Goal: Navigation & Orientation: Find specific page/section

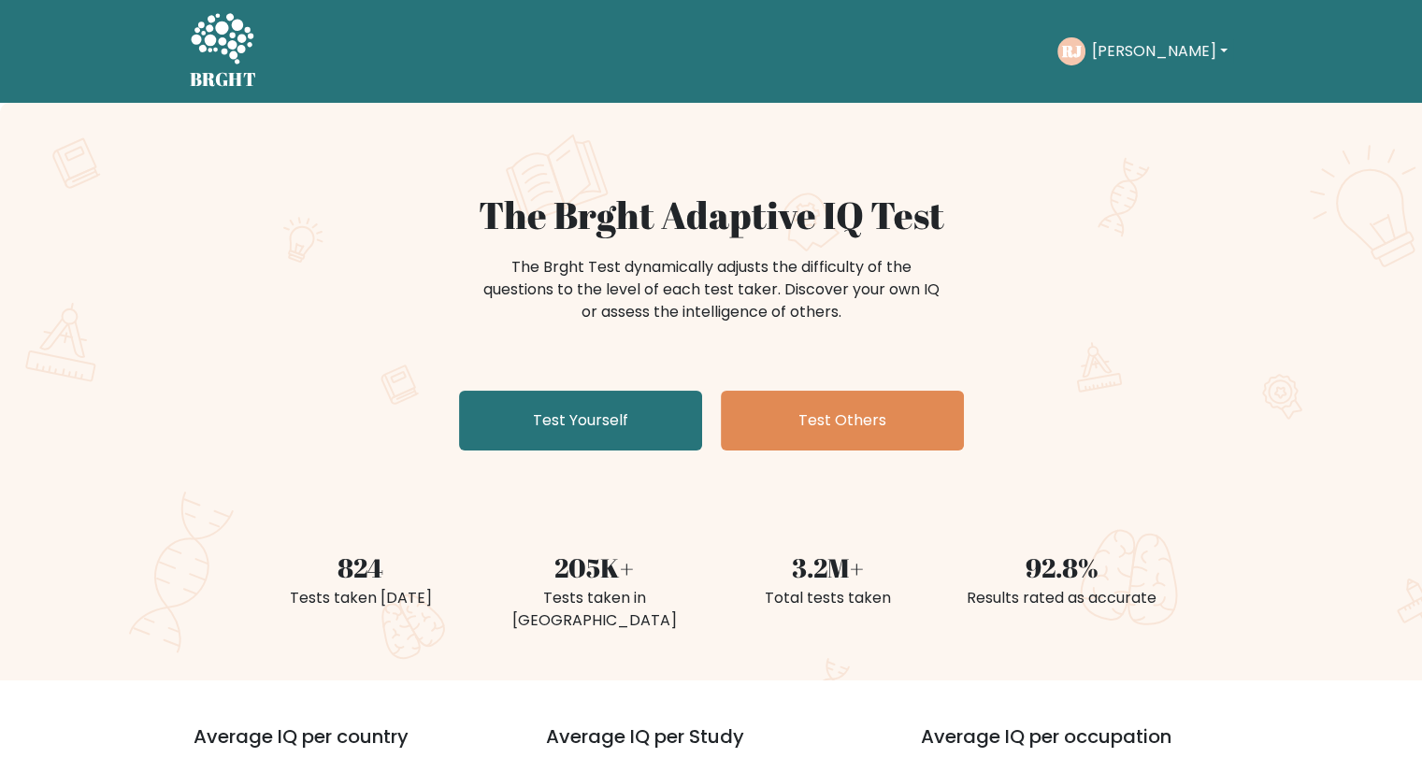
click at [1152, 47] on button "[PERSON_NAME]" at bounding box center [1159, 51] width 147 height 24
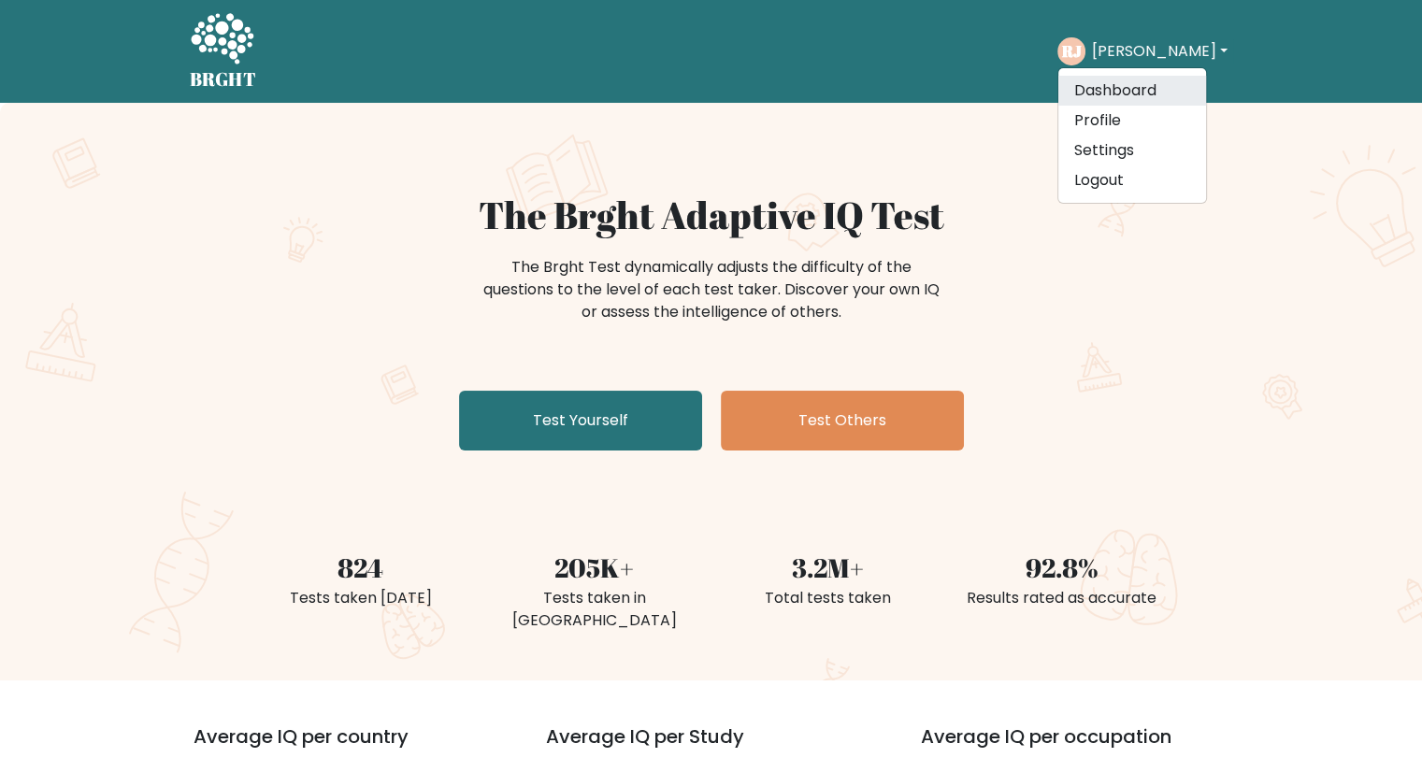
click at [1128, 87] on link "Dashboard" at bounding box center [1133, 91] width 148 height 30
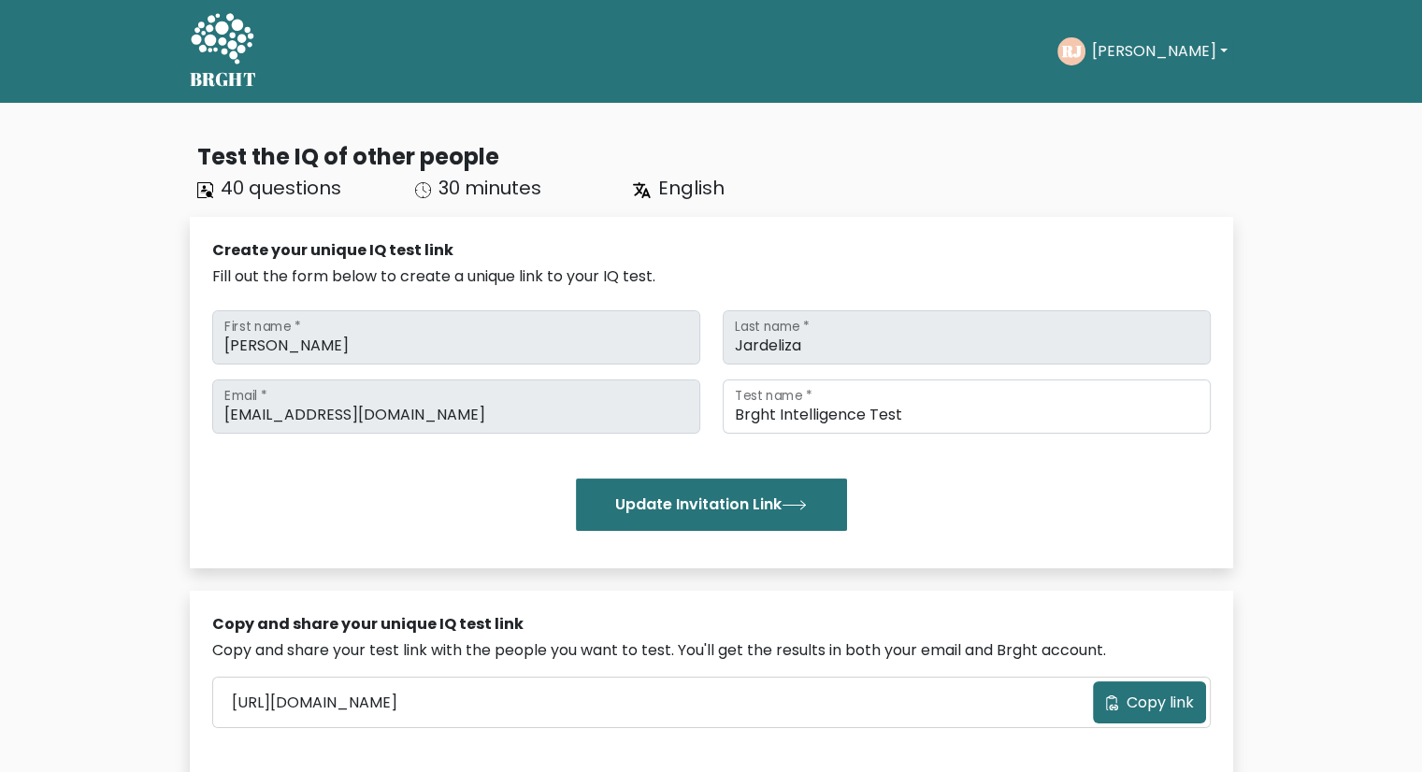
click at [1140, 45] on button "[PERSON_NAME]" at bounding box center [1159, 51] width 147 height 24
click at [1121, 127] on link "Profile" at bounding box center [1133, 121] width 148 height 30
